Goal: Transaction & Acquisition: Download file/media

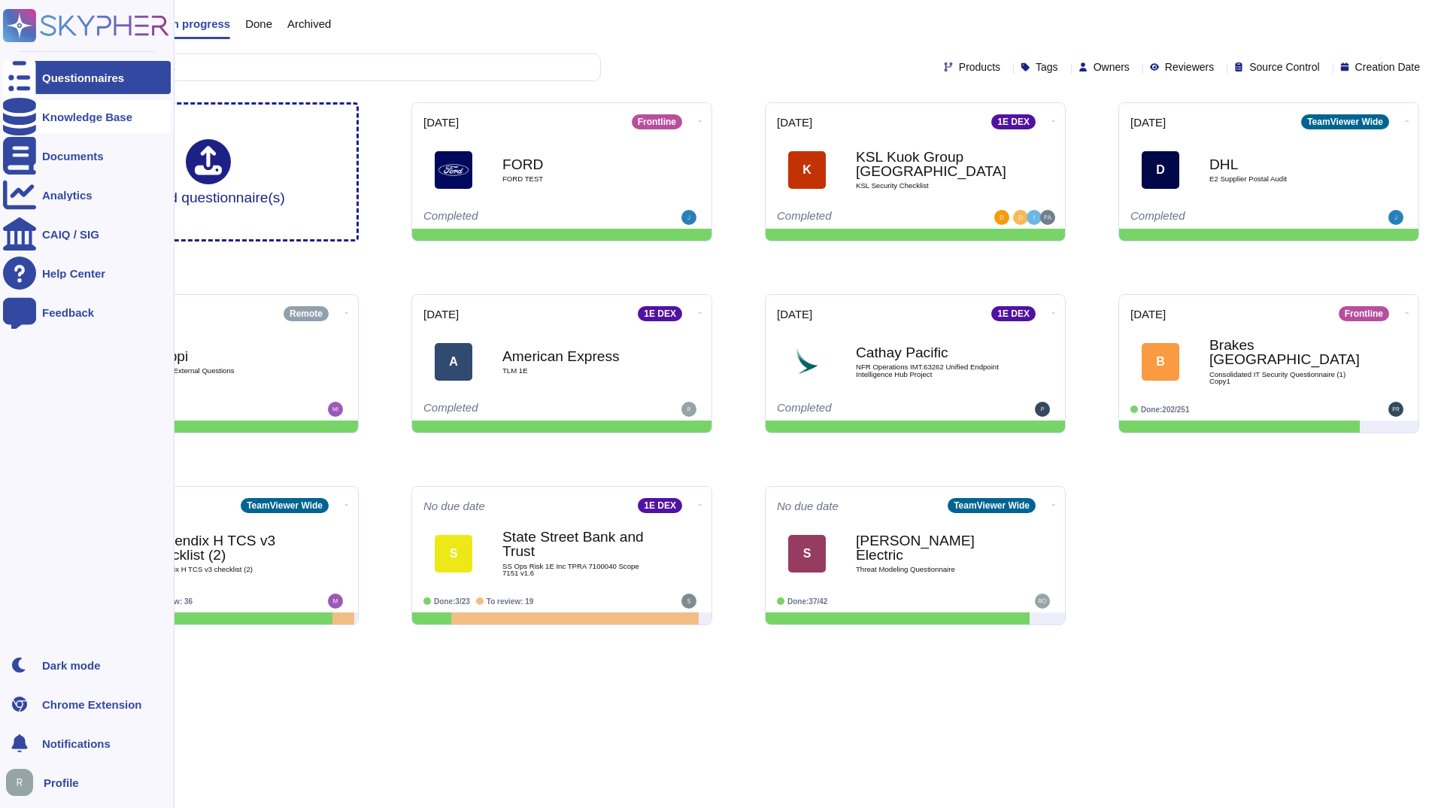
click at [69, 116] on div "Knowledge Base" at bounding box center [87, 116] width 90 height 11
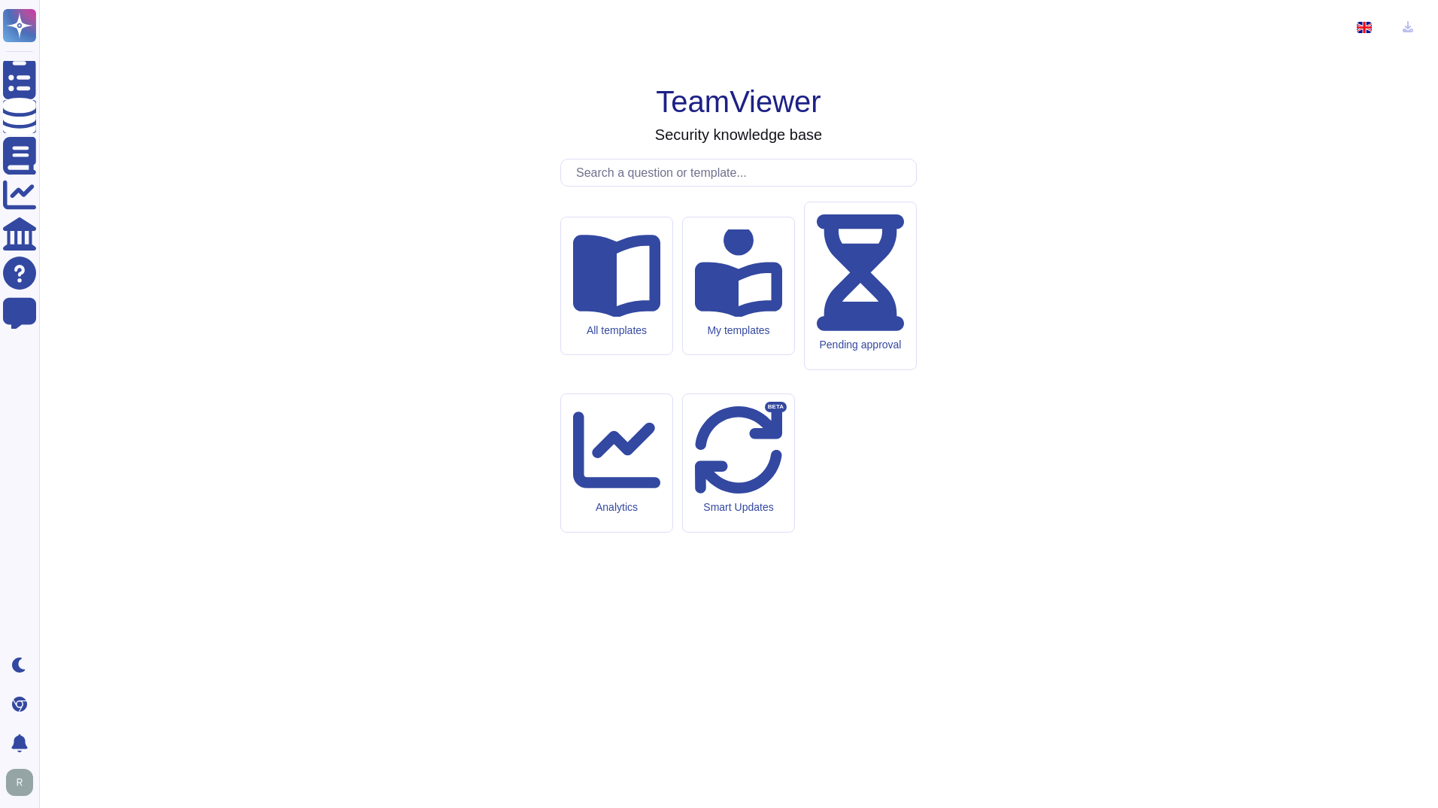
click at [660, 186] on input "text" at bounding box center [742, 172] width 347 height 26
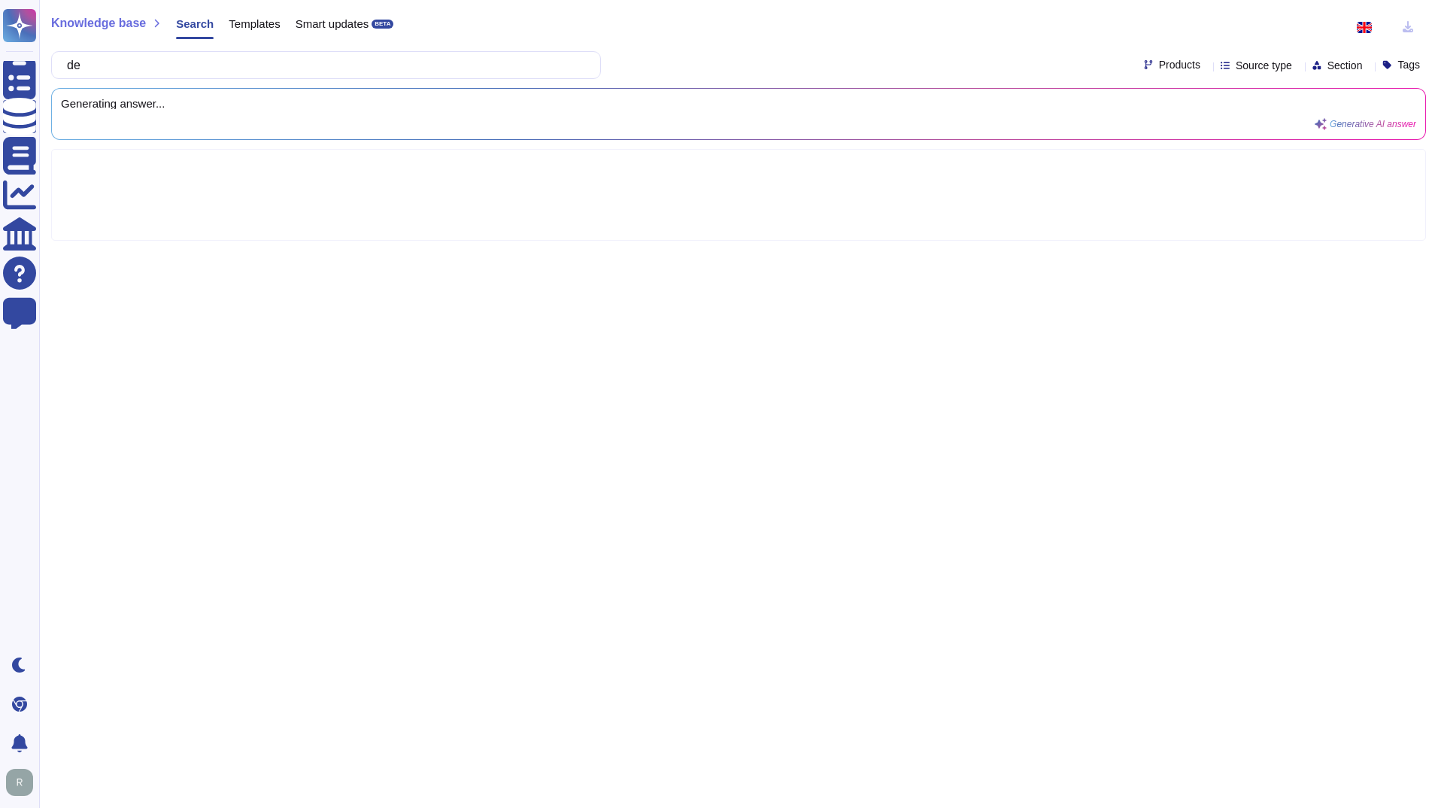
type input "d"
type input "penetration testing"
click at [1206, 66] on icon at bounding box center [1206, 66] width 0 height 0
click at [1128, 211] on div at bounding box center [1130, 212] width 12 height 12
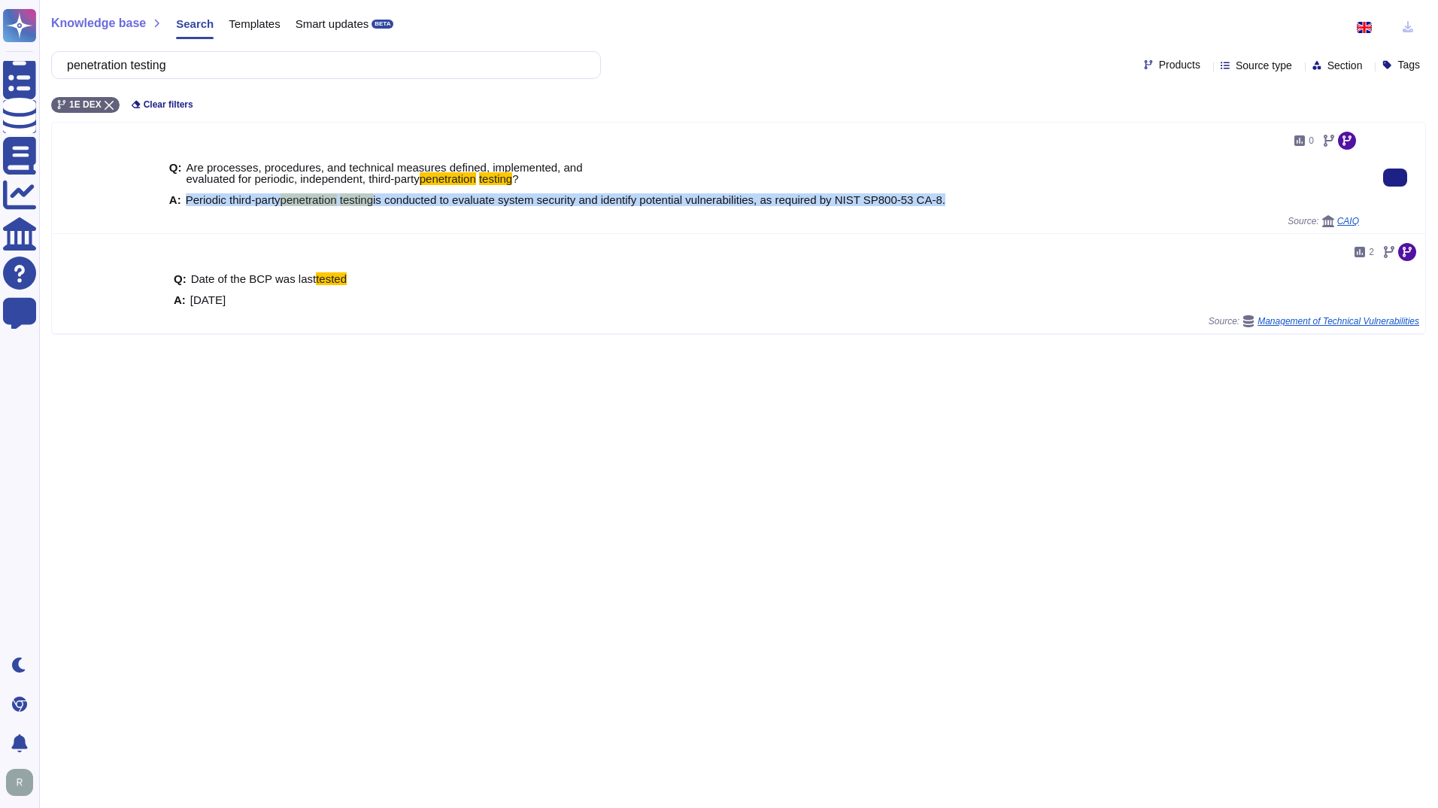
drag, startPoint x: 942, startPoint y: 195, endPoint x: 185, endPoint y: 199, distance: 756.6
click at [186, 199] on span "Periodic third-party penetration testing is conducted to evaluate system securi…" at bounding box center [566, 199] width 760 height 11
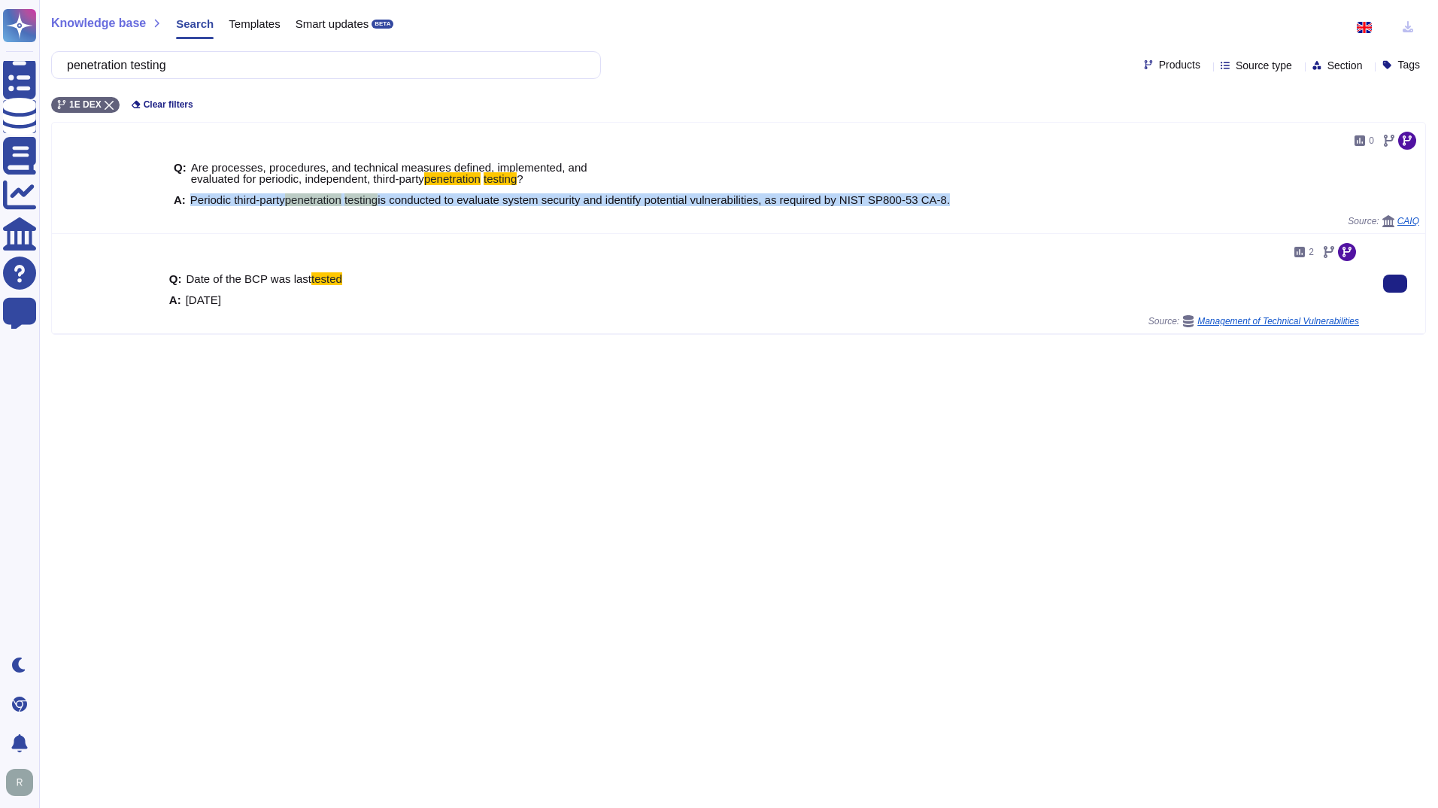
copy span "Periodic third-party penetration testing is conducted to evaluate system securi…"
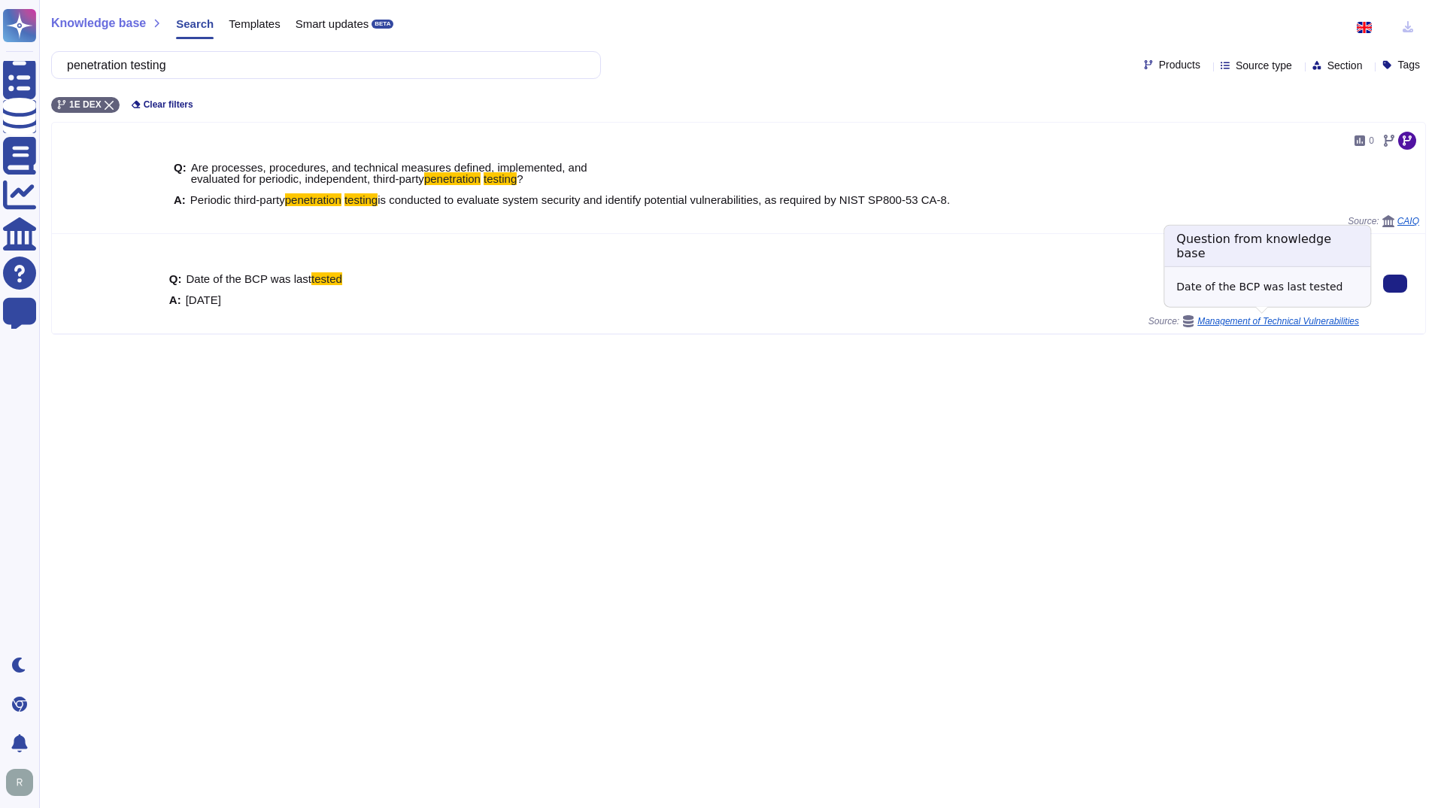
click at [1324, 321] on span "Management of Technical Vulnerabilities" at bounding box center [1278, 321] width 162 height 9
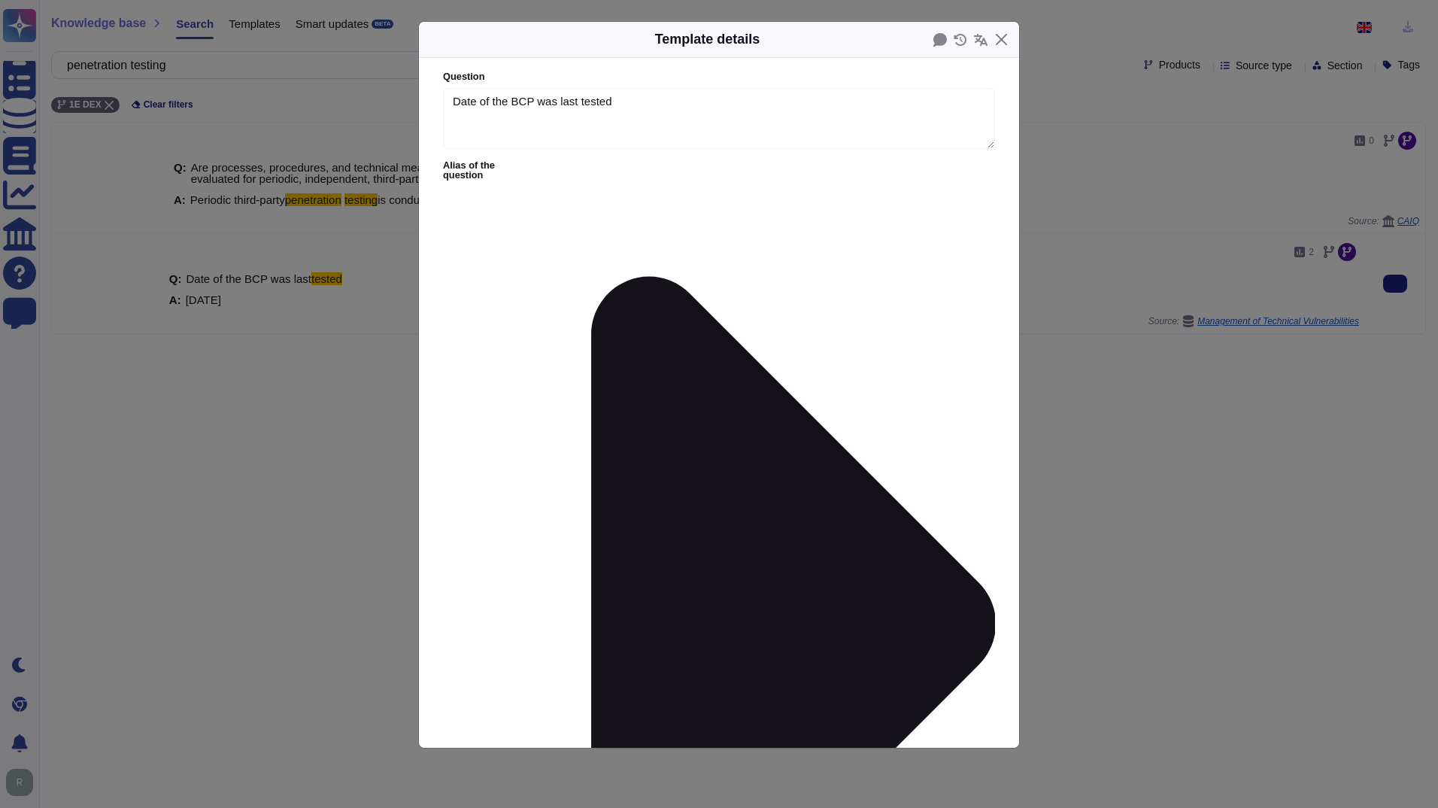
type textarea "Date of the BCP was last tested"
type textarea "[DATE]"
click at [1000, 38] on button "Close" at bounding box center [1001, 39] width 23 height 23
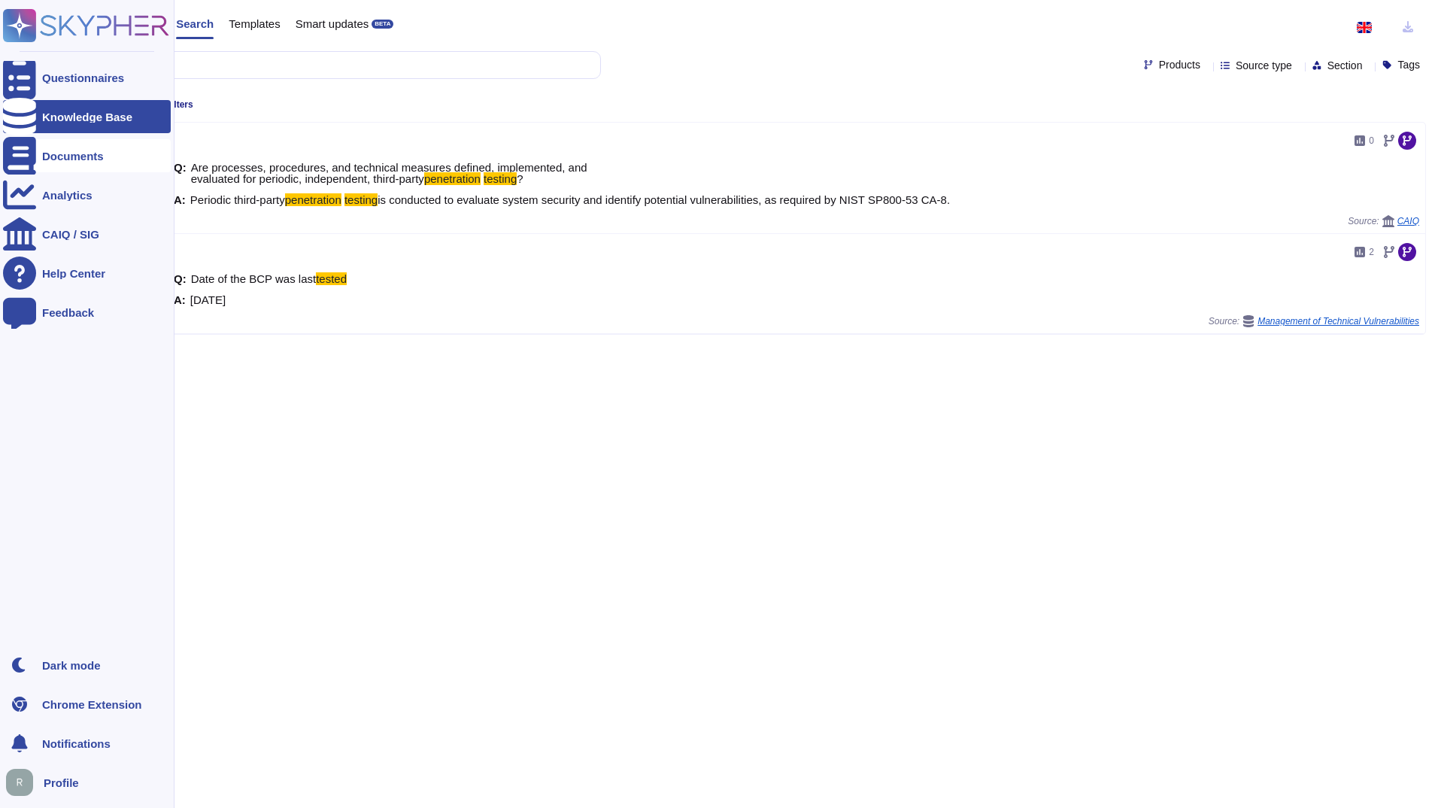
click at [27, 157] on icon at bounding box center [19, 156] width 33 height 38
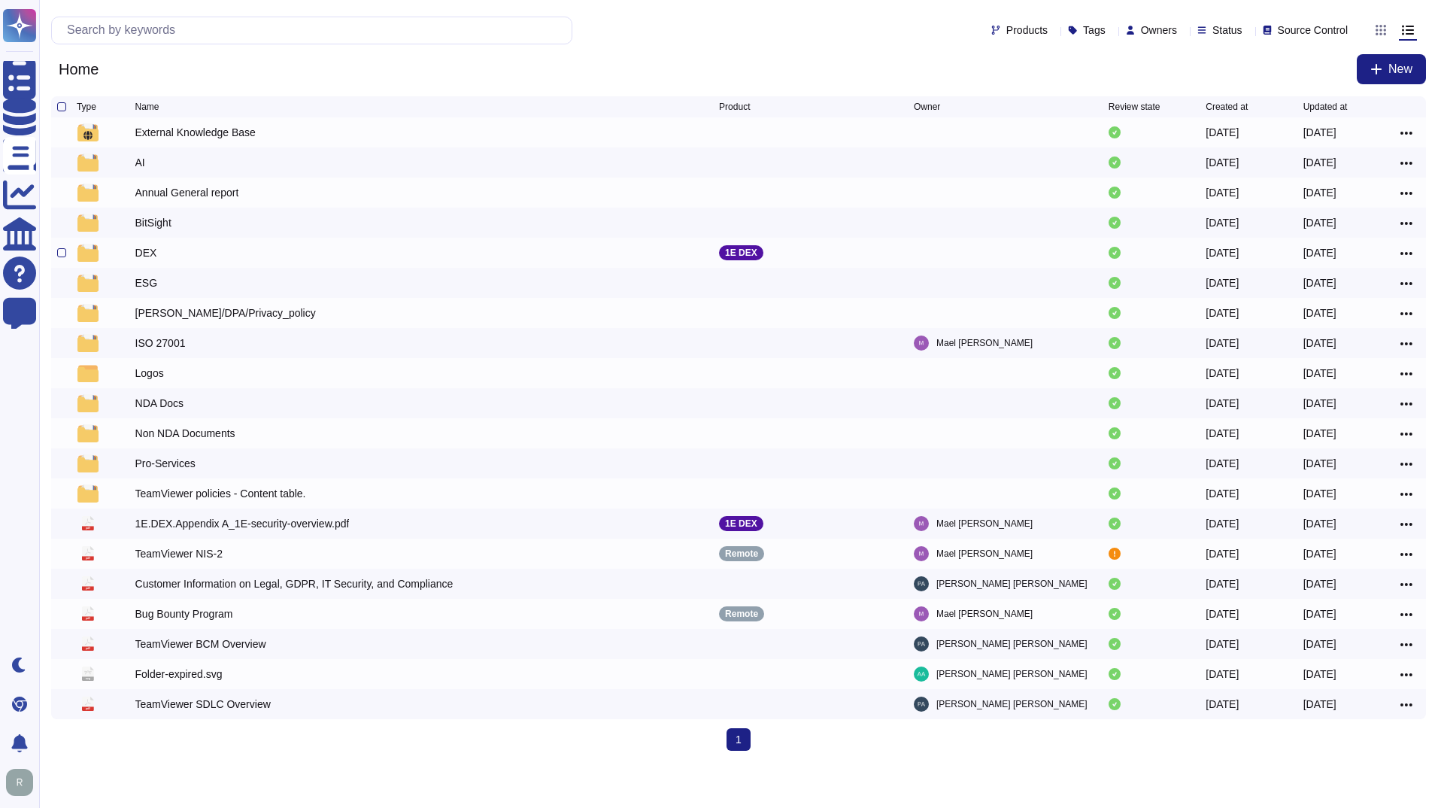
click at [140, 253] on div "DEX" at bounding box center [146, 252] width 22 height 15
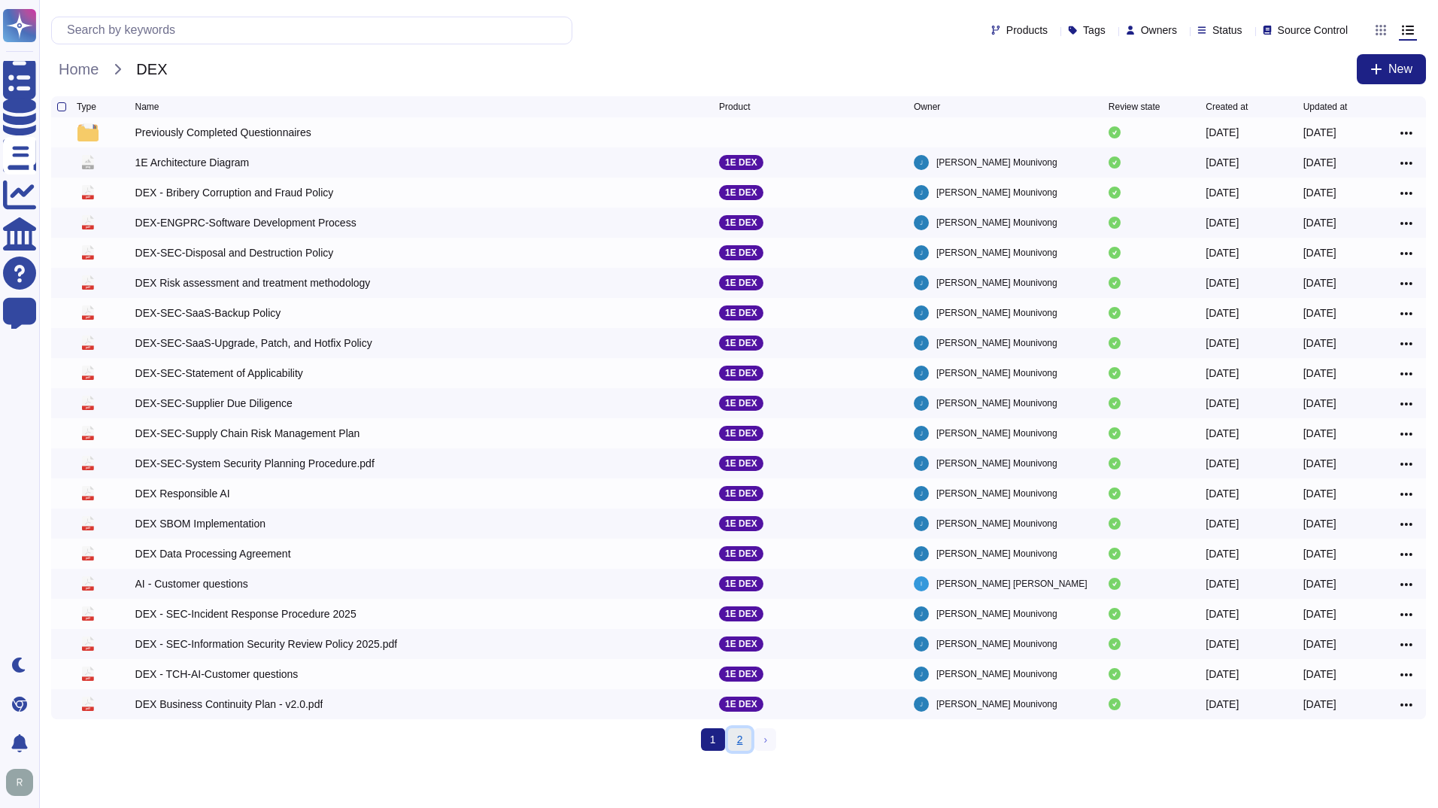
click at [736, 743] on link "2" at bounding box center [740, 739] width 24 height 23
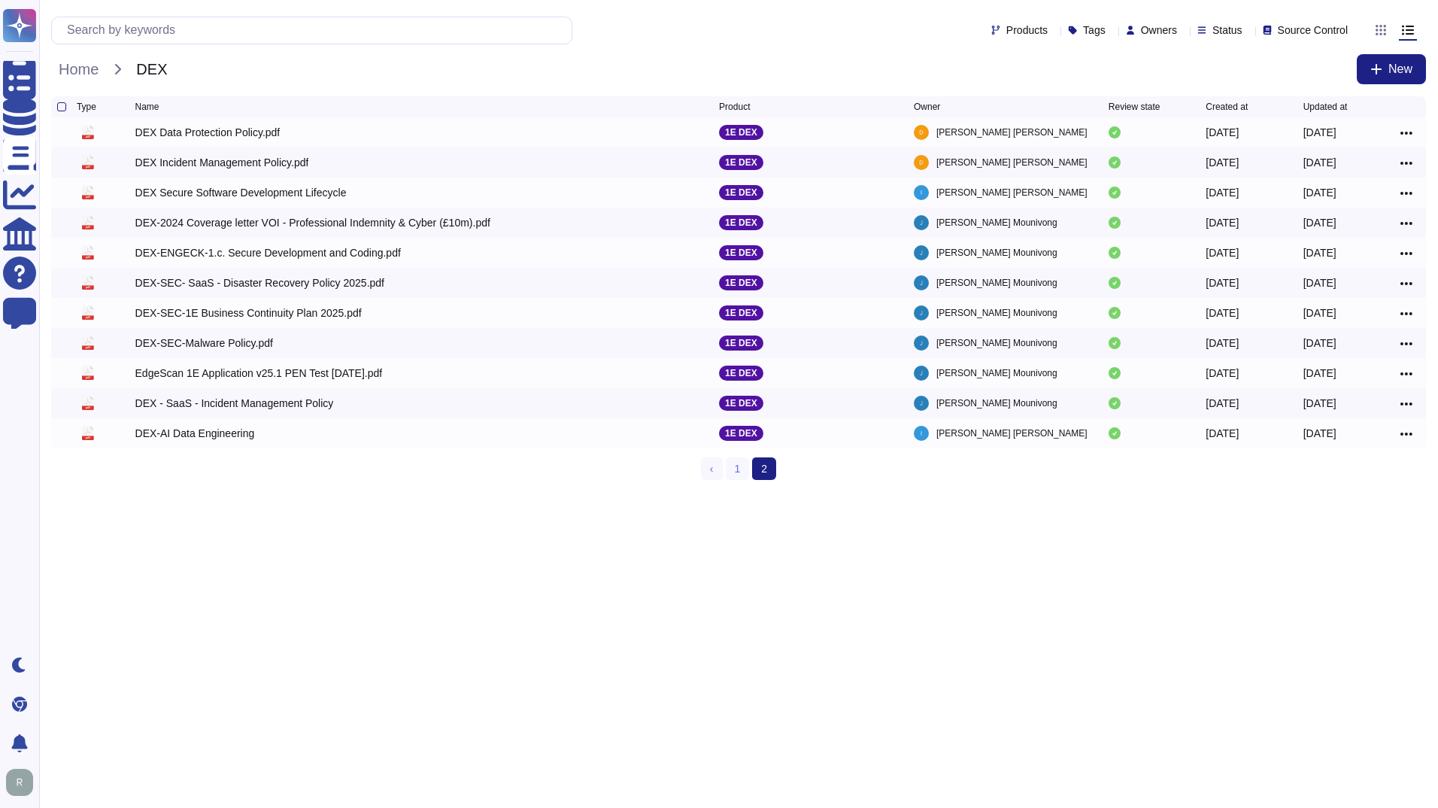
drag, startPoint x: 327, startPoint y: 377, endPoint x: 283, endPoint y: 504, distance: 134.6
click at [283, 492] on html "Questionnaires Knowledge Base Documents Analytics CAIQ / SIG Help Center Feedba…" at bounding box center [719, 246] width 1438 height 492
click at [1400, 374] on div "[DATE]" at bounding box center [1351, 373] width 97 height 18
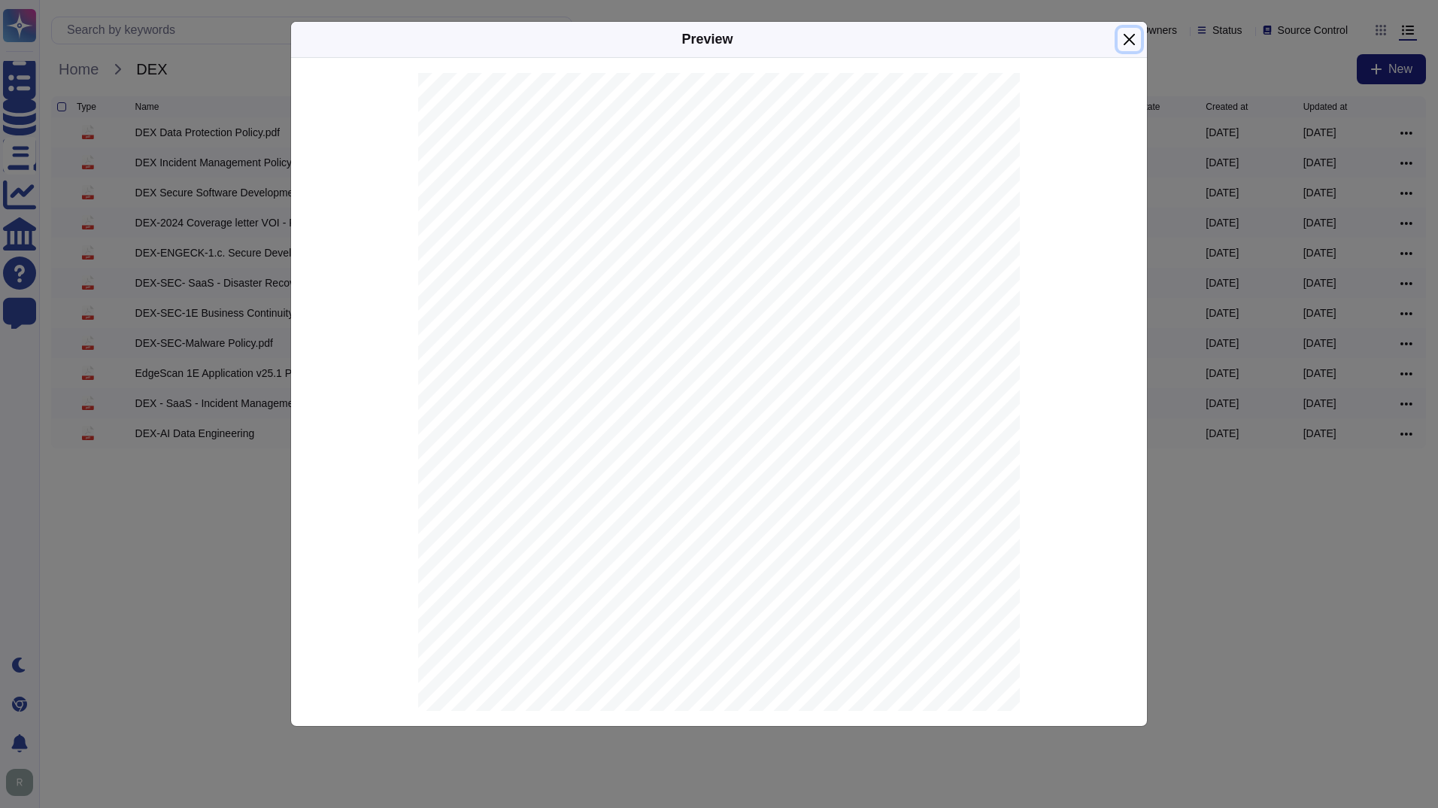
click at [1122, 37] on button "Close" at bounding box center [1129, 39] width 23 height 23
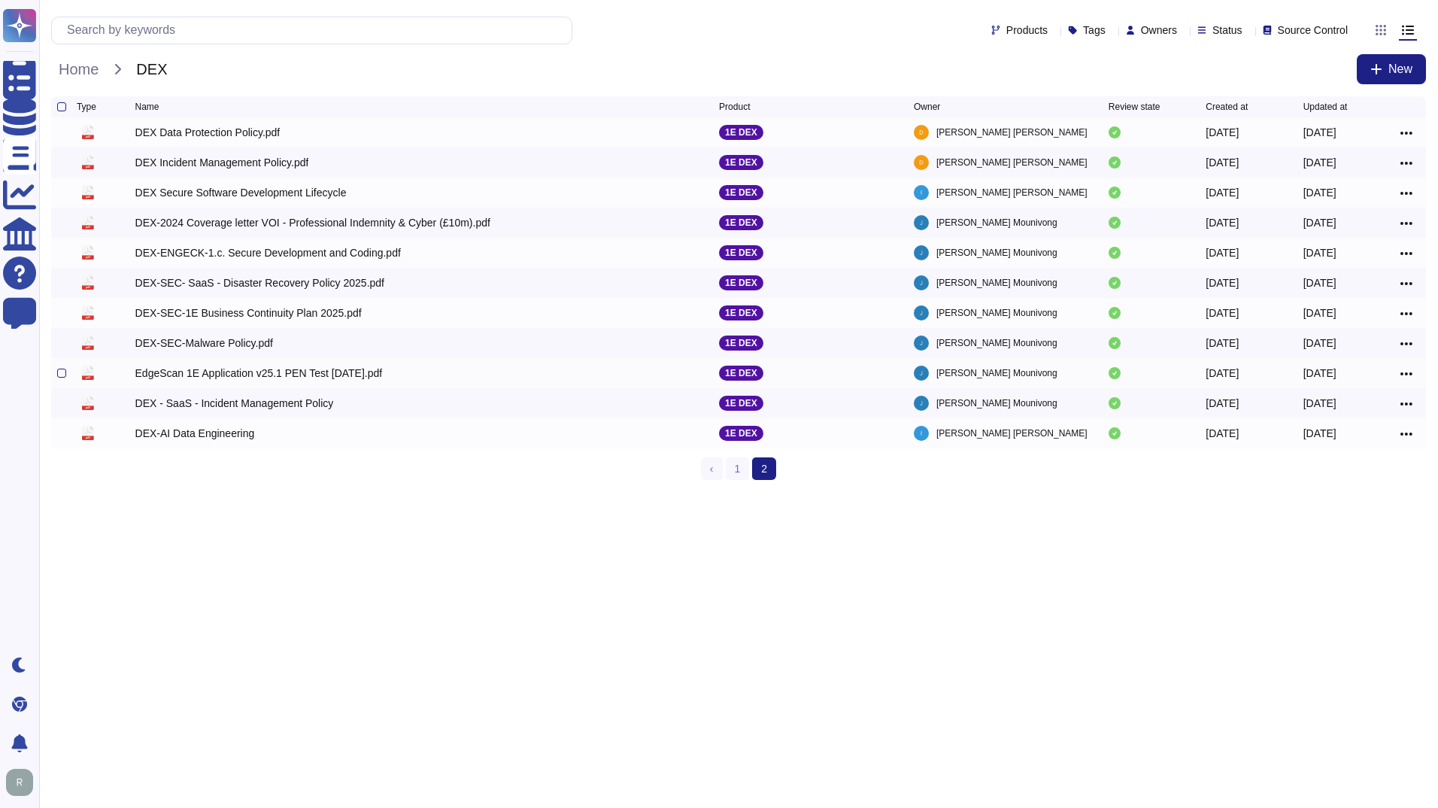
click at [300, 373] on div "EdgeScan 1E Application v25.1 PEN Test [DATE].pdf" at bounding box center [258, 373] width 247 height 15
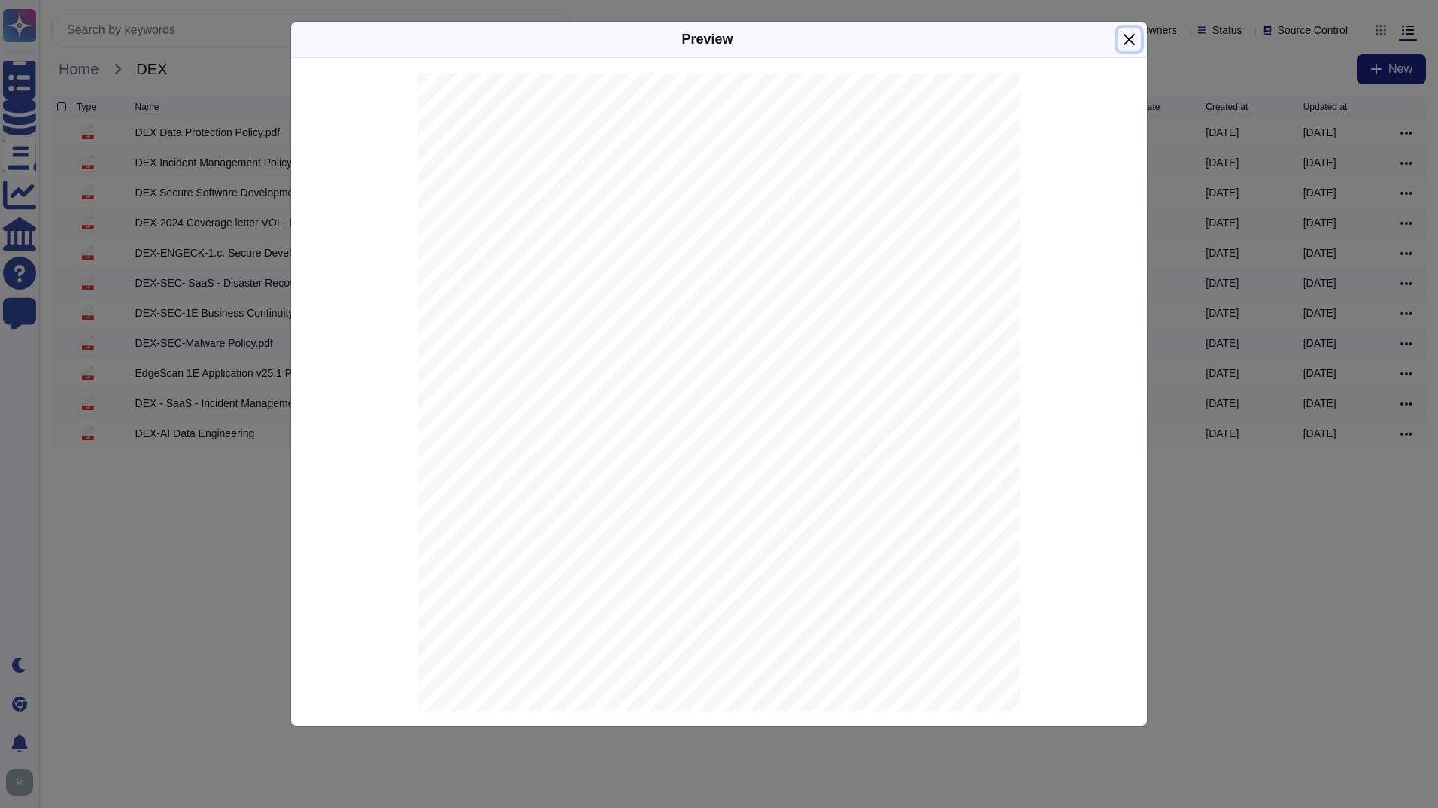
click at [1121, 45] on button "Close" at bounding box center [1129, 39] width 23 height 23
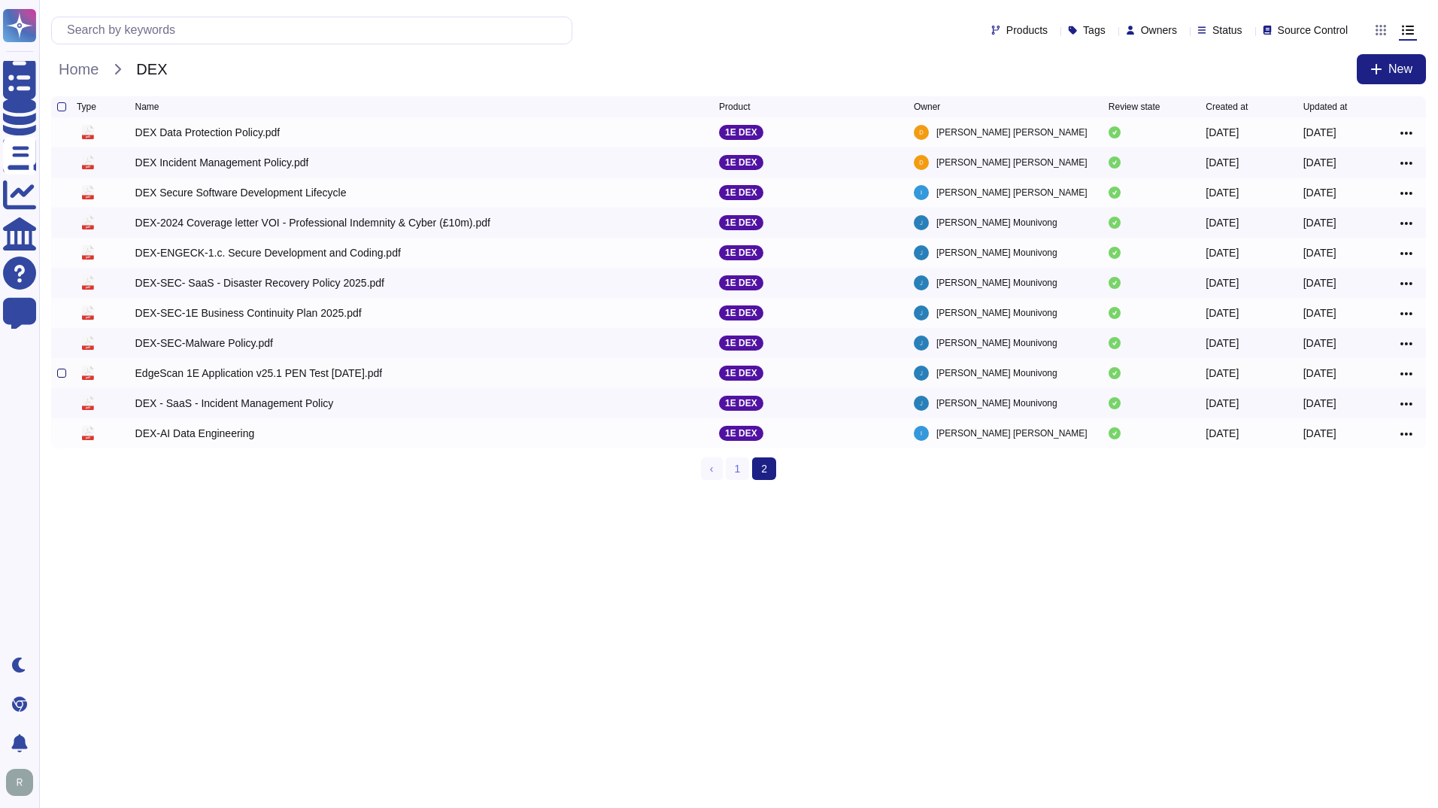
click at [62, 375] on div at bounding box center [61, 373] width 9 height 9
click at [0, 0] on input "checkbox" at bounding box center [0, 0] width 0 height 0
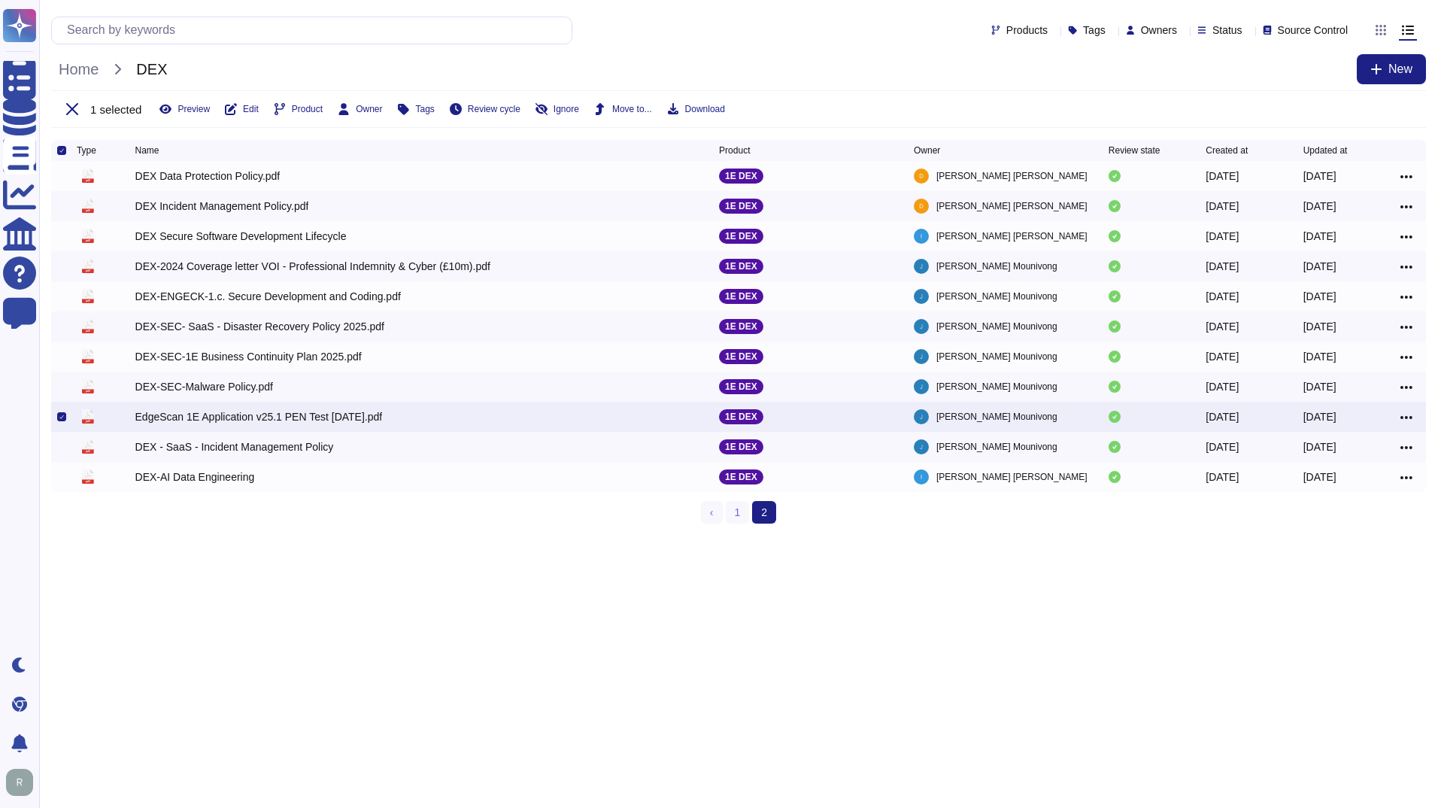
click at [116, 535] on html "Questionnaires Knowledge Base Documents Analytics CAIQ / SIG Help Center Feedba…" at bounding box center [719, 267] width 1438 height 535
click at [693, 105] on span "Download" at bounding box center [705, 109] width 40 height 9
click at [821, 50] on div "Products Tags Owners Status Source Control Home DEX New 1 selected Preview Edit…" at bounding box center [738, 70] width 1399 height 140
